Goal: Task Accomplishment & Management: Manage account settings

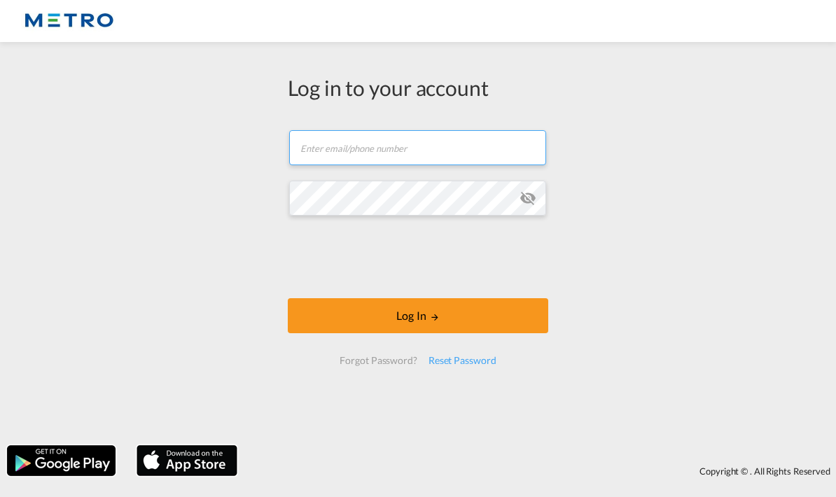
click at [425, 151] on input "text" at bounding box center [417, 147] width 257 height 35
type input "[PERSON_NAME][EMAIL_ADDRESS][PERSON_NAME][DOMAIN_NAME]"
click at [431, 176] on form "[PERSON_NAME][EMAIL_ADDRESS][PERSON_NAME][DOMAIN_NAME] Password field is requir…" at bounding box center [418, 247] width 261 height 263
click at [459, 361] on div "Reset Password" at bounding box center [462, 360] width 79 height 25
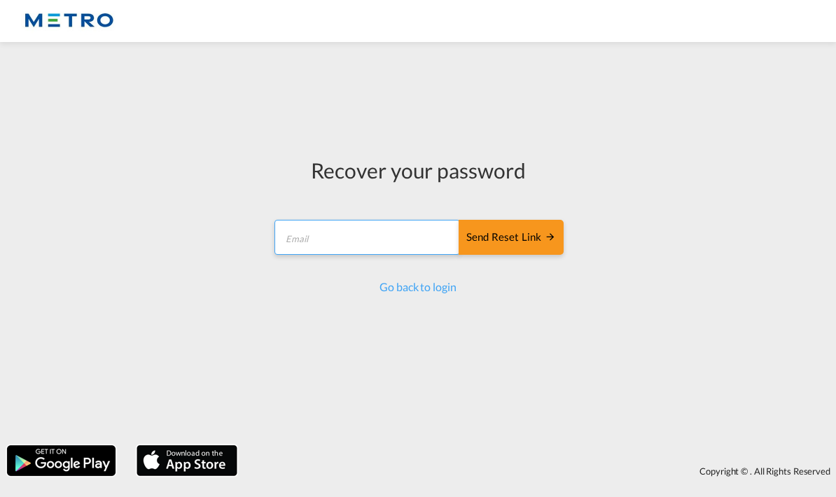
click at [337, 235] on input "email" at bounding box center [368, 237] width 186 height 35
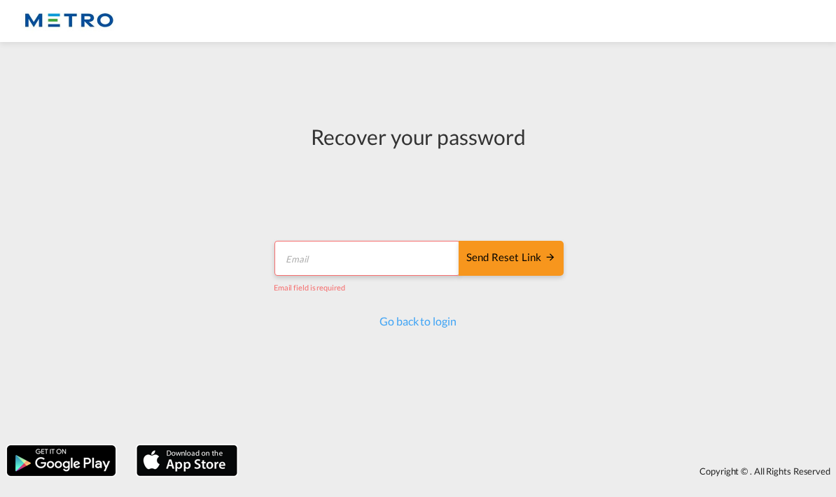
click at [408, 265] on input "email" at bounding box center [368, 258] width 186 height 35
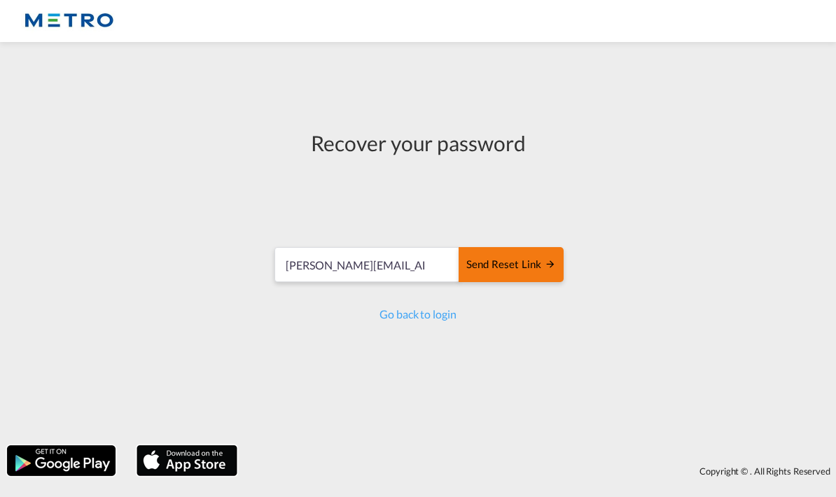
click at [528, 249] on button "Send reset link" at bounding box center [511, 264] width 105 height 35
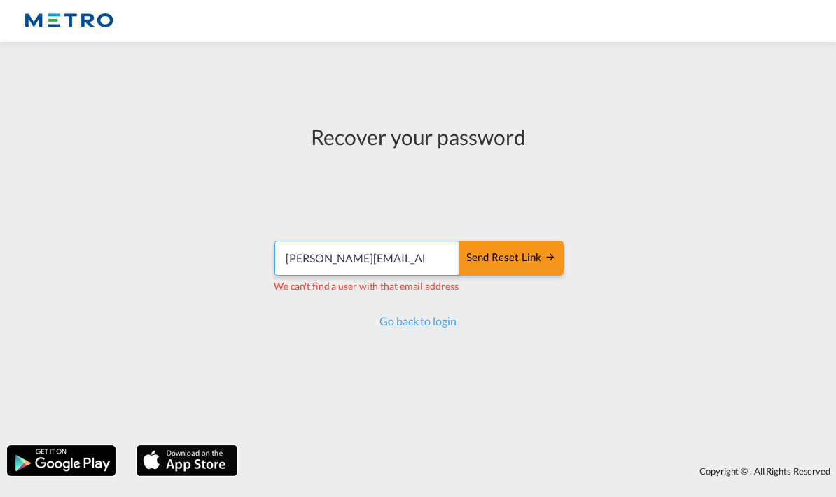
click at [376, 259] on input "[PERSON_NAME][EMAIL_ADDRESS][PERSON_NAME][DOMAIN_NAME]" at bounding box center [368, 258] width 186 height 35
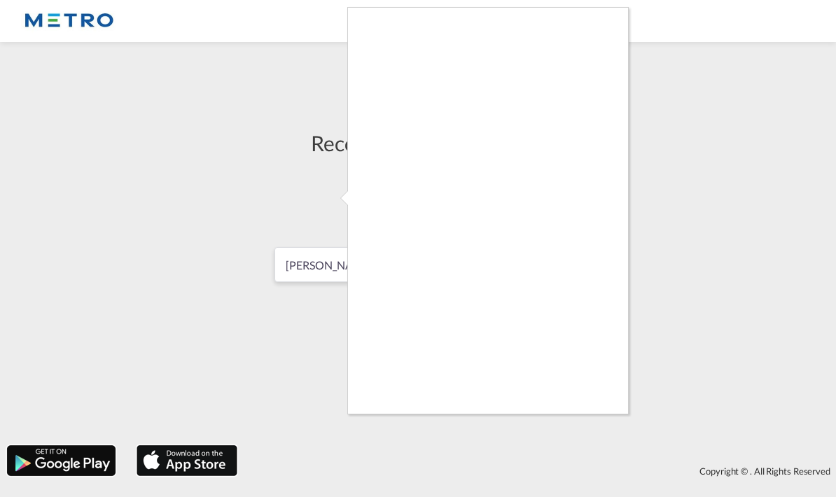
click at [309, 341] on div at bounding box center [418, 248] width 836 height 497
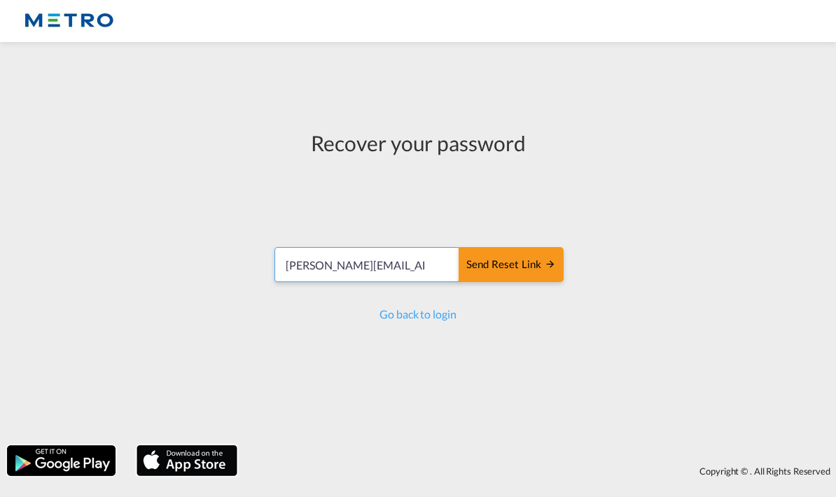
click at [424, 263] on input "[PERSON_NAME][EMAIL_ADDRESS][PERSON_NAME][DOMAIN_NAME]" at bounding box center [368, 264] width 186 height 35
type input "[PERSON_NAME][EMAIL_ADDRESS][PERSON_NAME][DOMAIN_NAME]"
click at [511, 265] on button "Send reset link" at bounding box center [511, 264] width 105 height 35
